Goal: Information Seeking & Learning: Learn about a topic

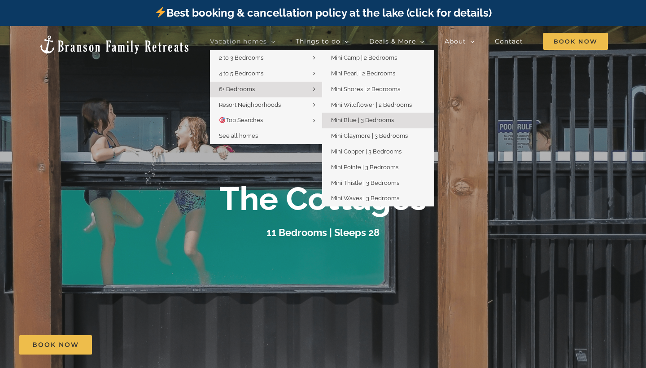
click at [380, 121] on span "Mini Blue | 3 Bedrooms" at bounding box center [362, 120] width 63 height 7
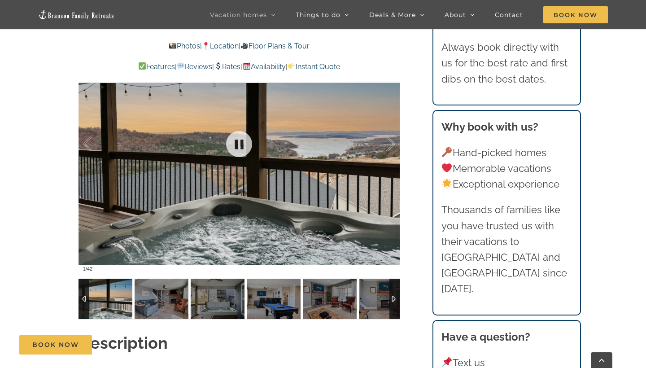
scroll to position [747, 0]
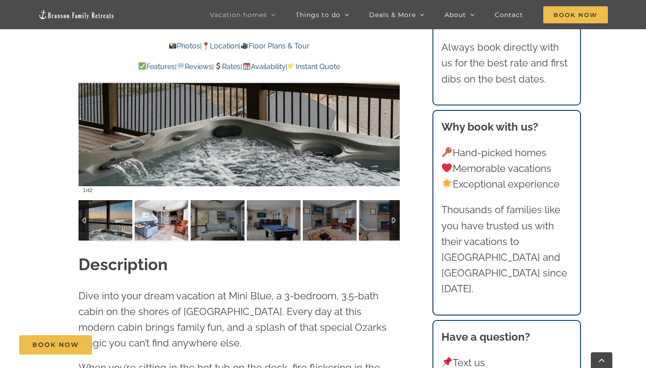
click at [163, 231] on img at bounding box center [162, 220] width 54 height 40
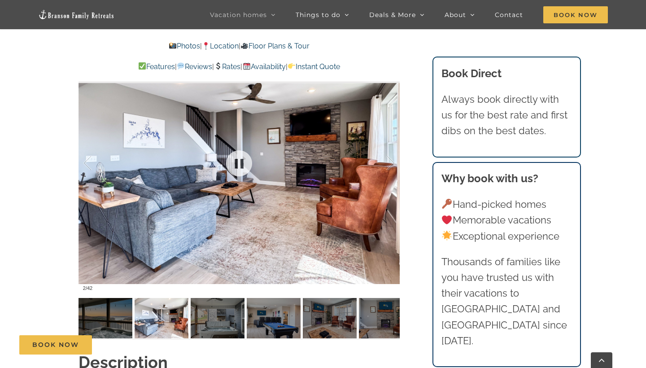
scroll to position [646, 0]
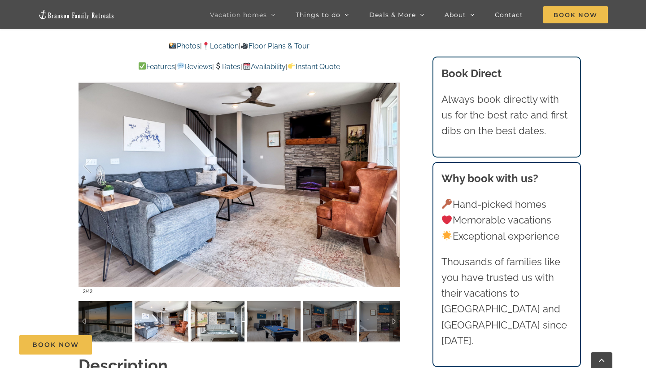
click at [215, 323] on img at bounding box center [218, 321] width 54 height 40
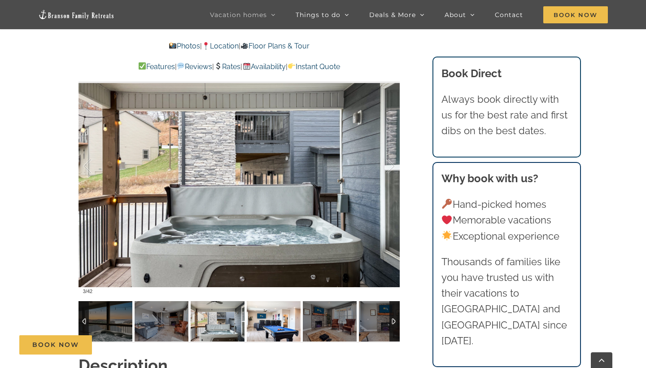
click at [258, 329] on img at bounding box center [274, 321] width 54 height 40
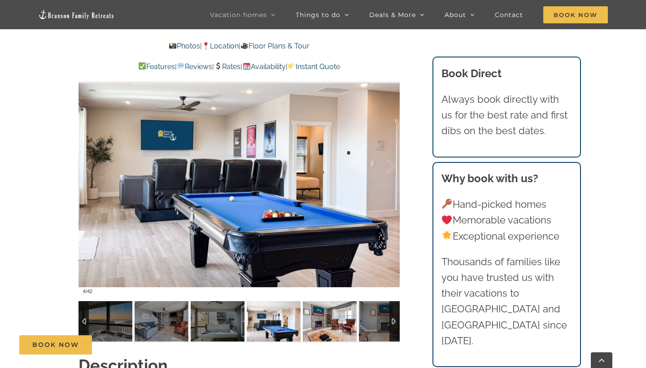
click at [320, 326] on img at bounding box center [330, 321] width 54 height 40
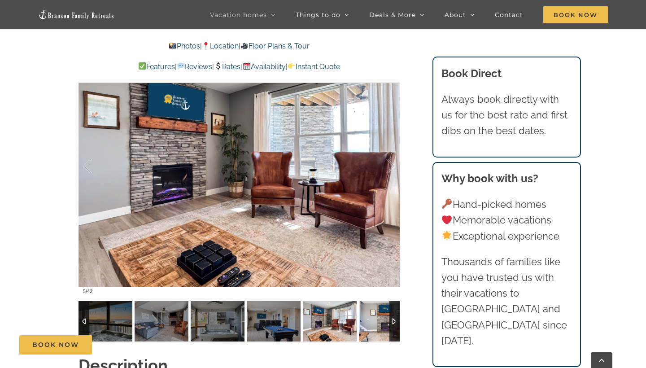
click at [376, 321] on img at bounding box center [386, 321] width 54 height 40
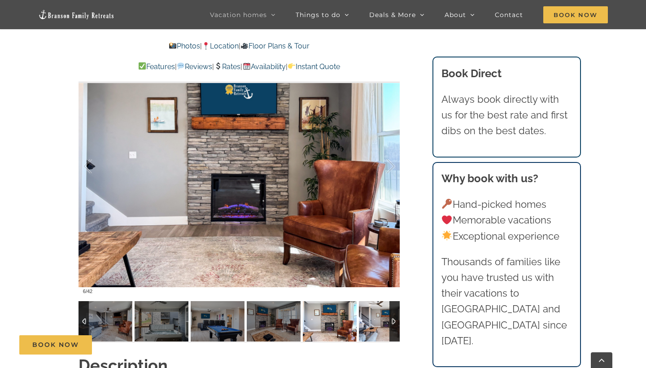
click at [376, 323] on img at bounding box center [386, 321] width 54 height 40
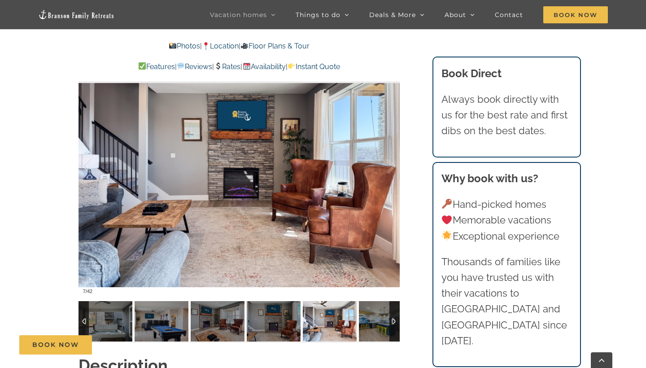
click at [376, 323] on img at bounding box center [386, 321] width 54 height 40
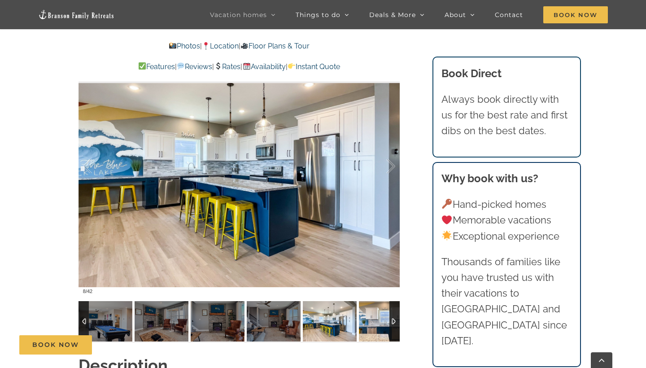
click at [376, 323] on img at bounding box center [386, 321] width 54 height 40
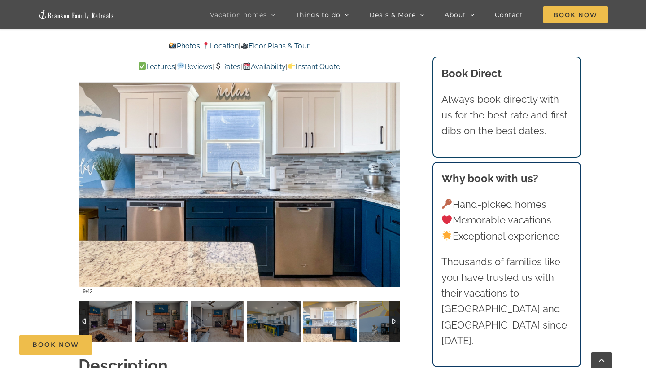
click at [376, 323] on img at bounding box center [386, 321] width 54 height 40
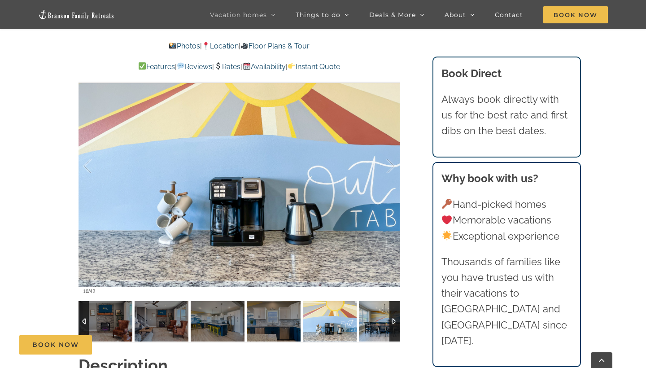
click at [376, 323] on img at bounding box center [386, 321] width 54 height 40
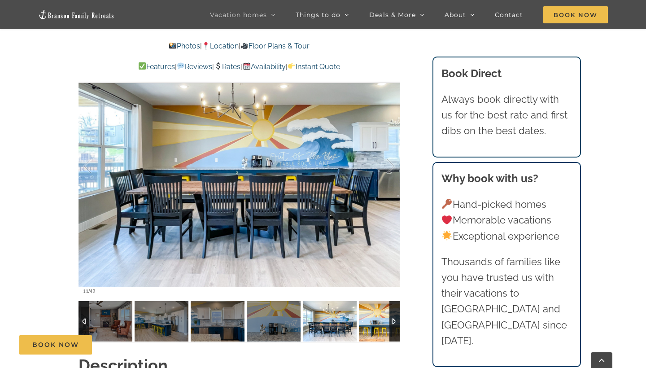
click at [376, 323] on img at bounding box center [386, 321] width 54 height 40
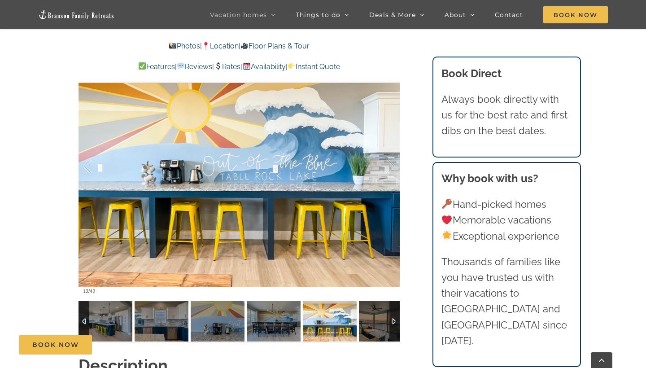
click at [376, 323] on img at bounding box center [386, 321] width 54 height 40
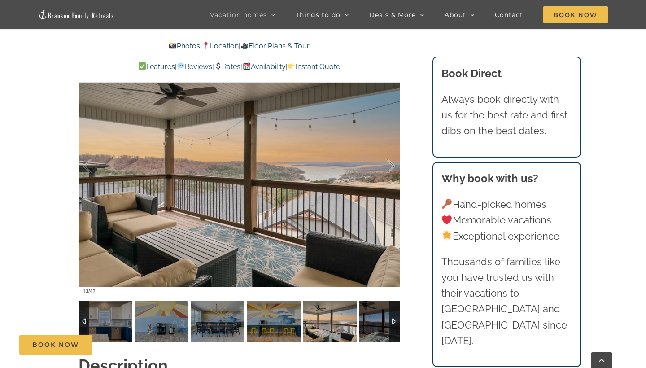
click at [376, 323] on img at bounding box center [386, 321] width 54 height 40
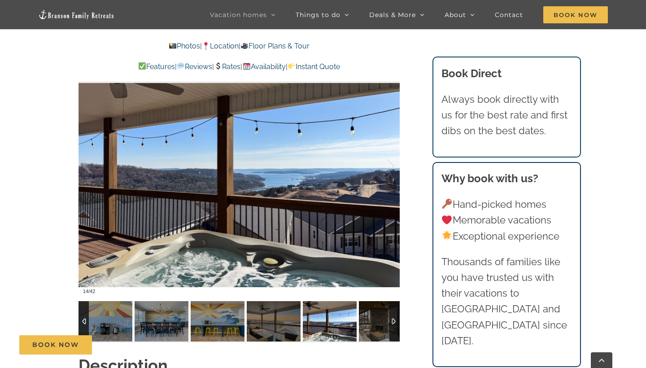
click at [376, 323] on img at bounding box center [386, 321] width 54 height 40
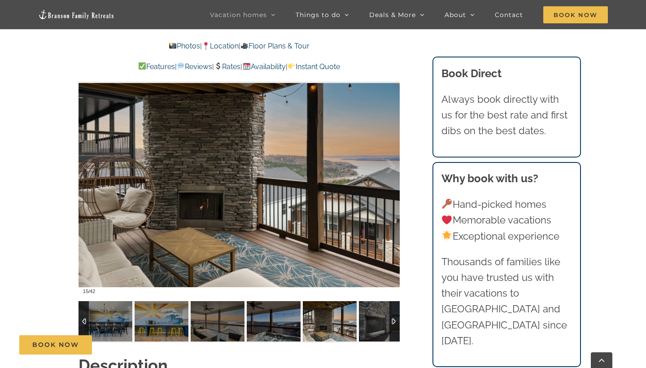
click at [376, 323] on img at bounding box center [386, 321] width 54 height 40
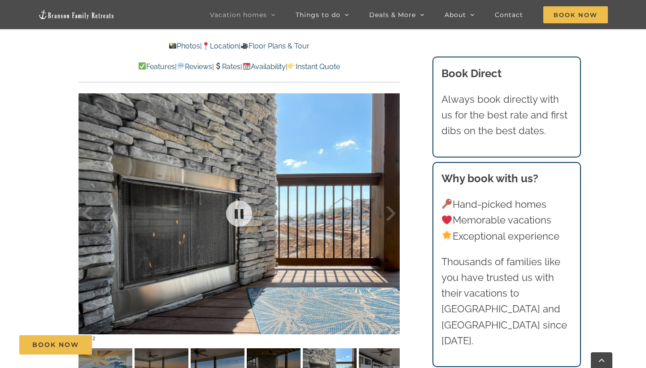
scroll to position [554, 0]
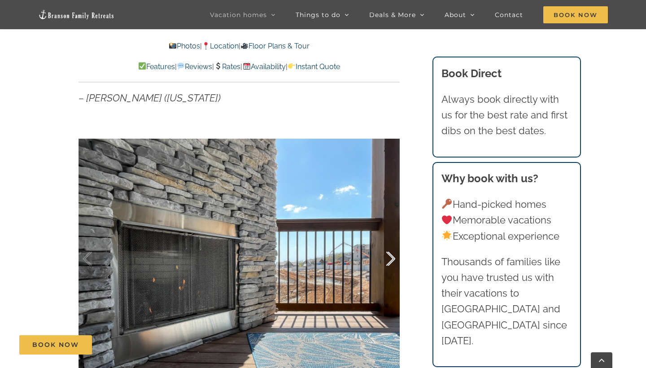
click at [392, 253] on div at bounding box center [381, 259] width 28 height 56
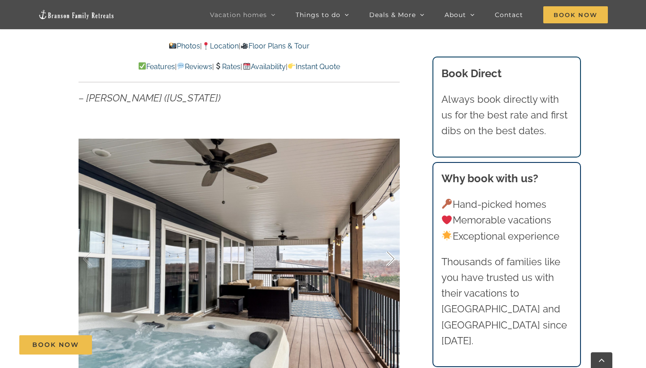
click at [392, 253] on div at bounding box center [381, 259] width 28 height 56
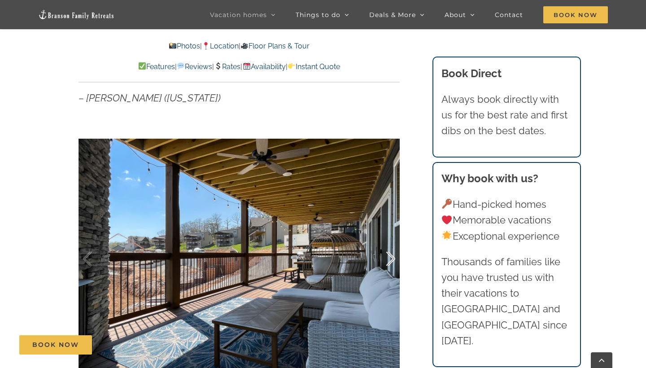
click at [392, 259] on div at bounding box center [381, 259] width 28 height 56
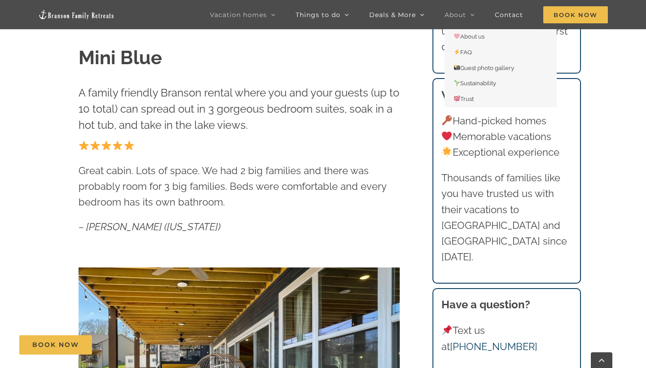
scroll to position [236, 0]
